Goal: Find specific page/section: Find specific page/section

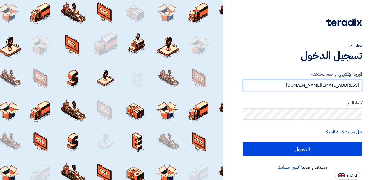
click at [270, 84] on input "[EMAIL_ADDRESS][DOMAIN_NAME]" at bounding box center [302, 85] width 119 height 11
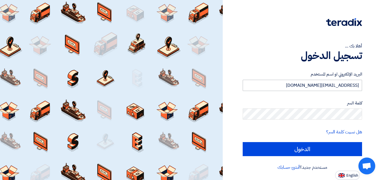
click at [283, 86] on input "[EMAIL_ADDRESS][DOMAIN_NAME]" at bounding box center [302, 85] width 119 height 11
type input "[EMAIL_ADDRESS][DOMAIN_NAME]"
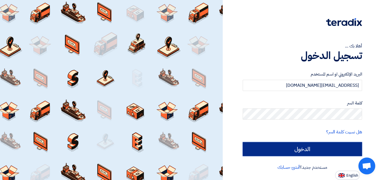
click at [289, 148] on input "الدخول" at bounding box center [302, 149] width 119 height 14
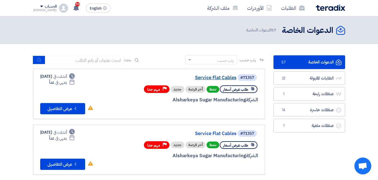
click at [220, 78] on link "Service Flat Cables" at bounding box center [180, 77] width 112 height 5
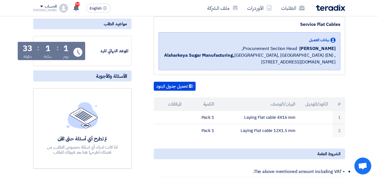
scroll to position [69, 0]
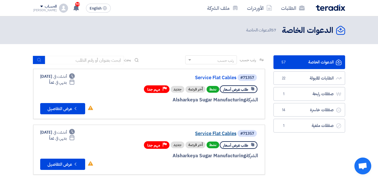
click at [203, 134] on link "Service Flat Cables" at bounding box center [180, 133] width 112 height 5
